Goal: Information Seeking & Learning: Learn about a topic

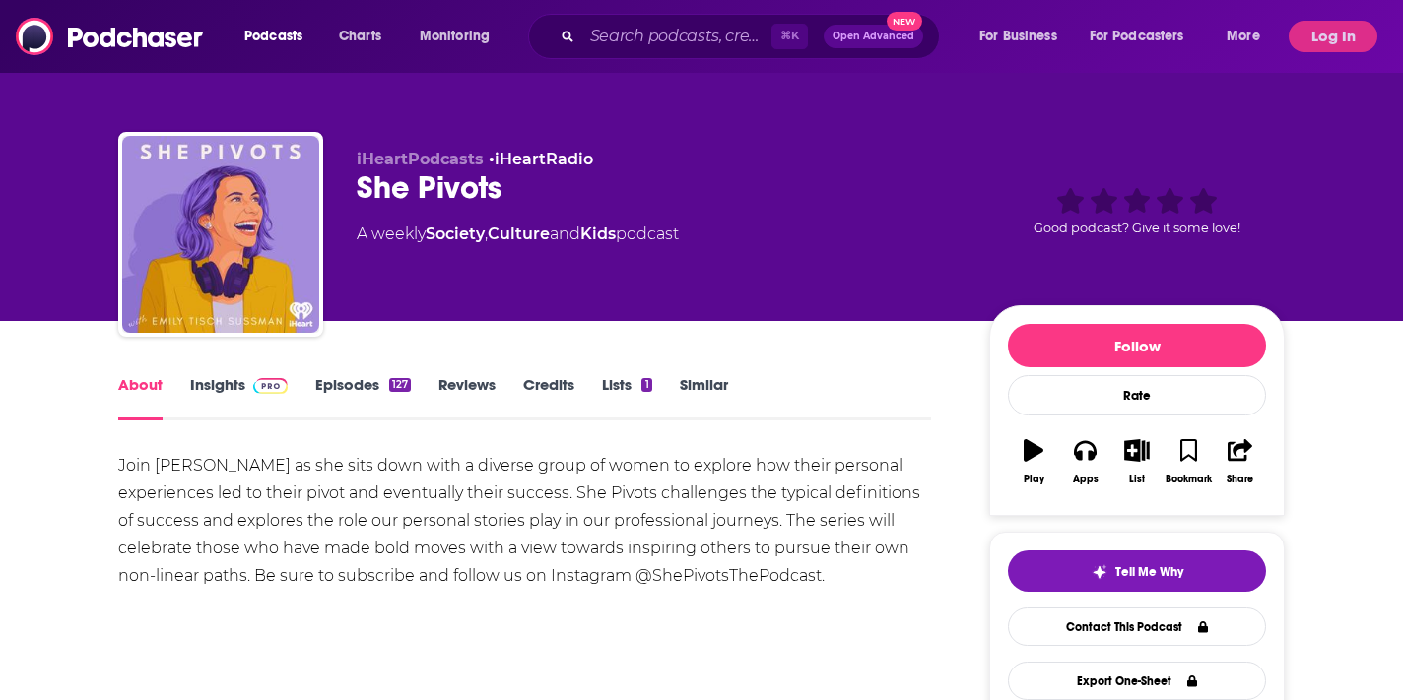
click at [202, 379] on link "Insights" at bounding box center [239, 397] width 98 height 45
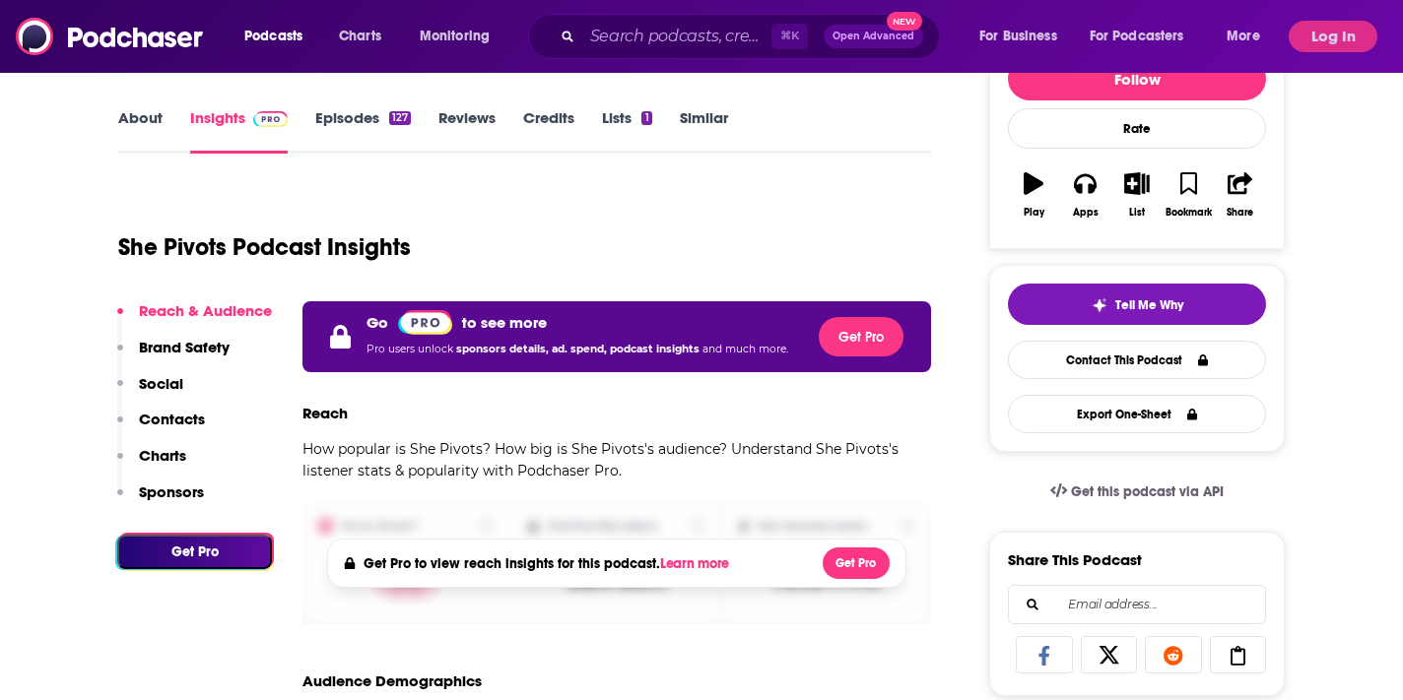
scroll to position [425, 0]
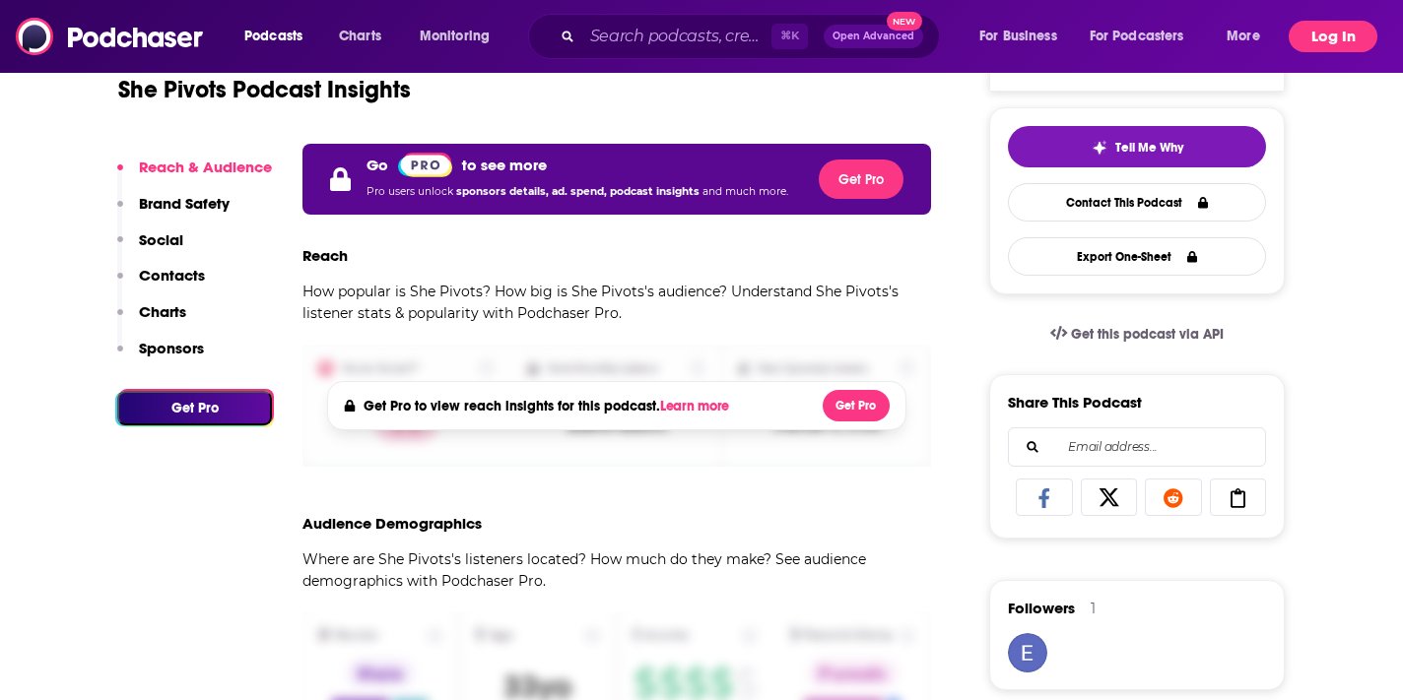
click at [1340, 43] on button "Log In" at bounding box center [1333, 37] width 89 height 32
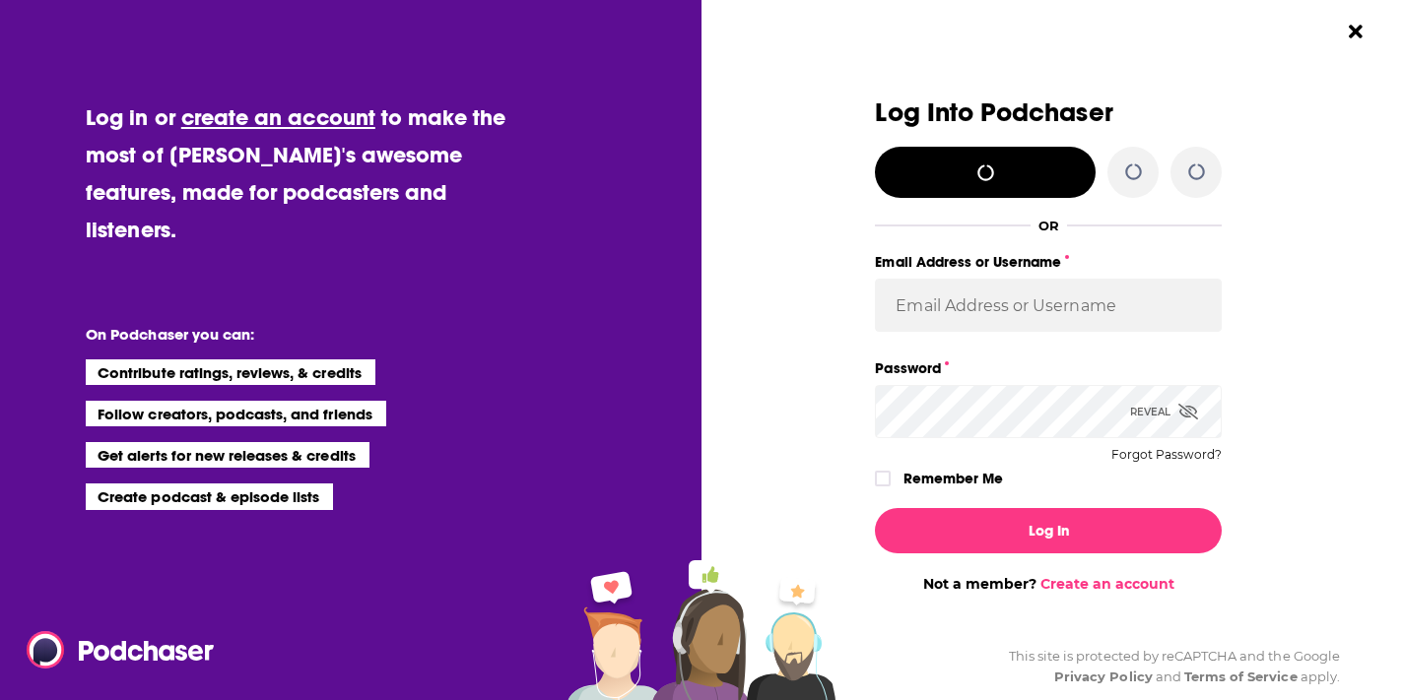
scroll to position [0, 0]
type input "berkmarc"
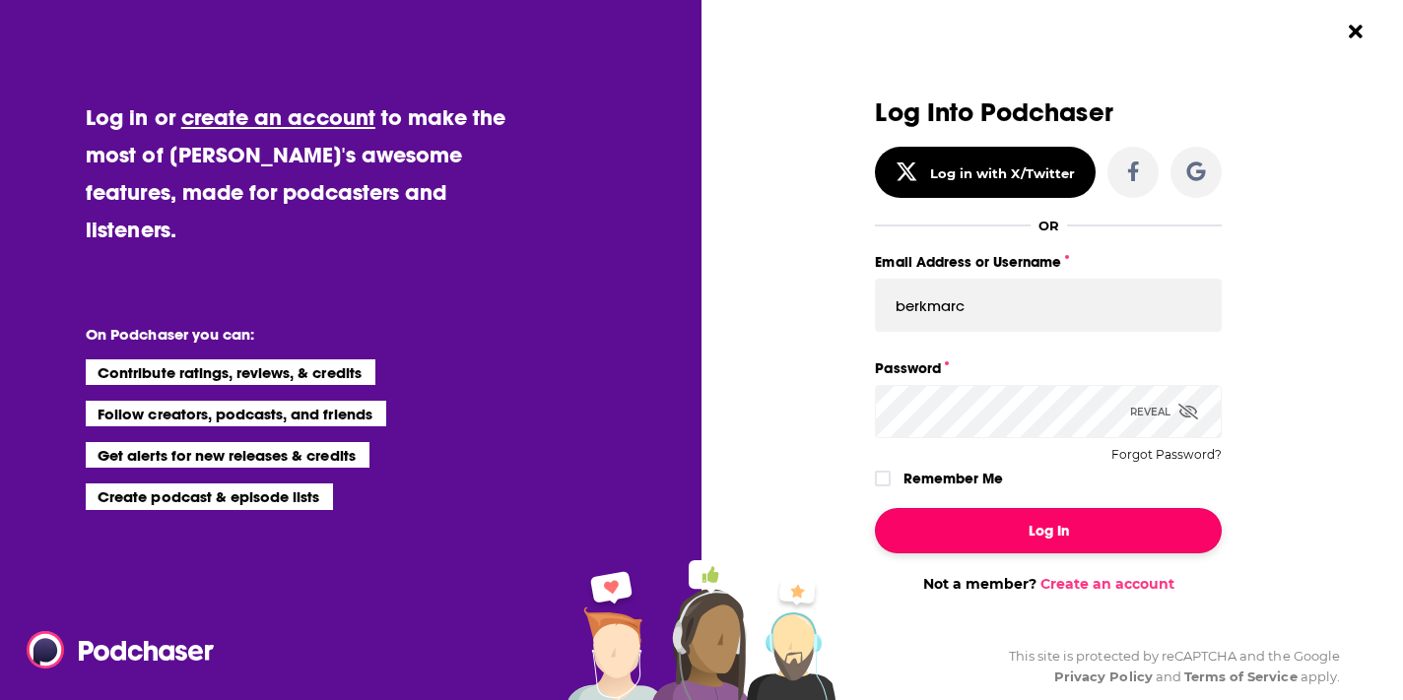
click at [1033, 517] on button "Log In" at bounding box center [1048, 530] width 347 height 45
